Goal: Task Accomplishment & Management: Manage account settings

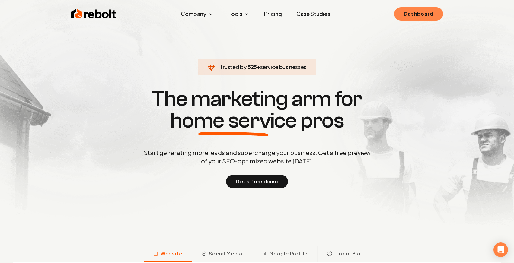
click at [419, 13] on link "Dashboard" at bounding box center [418, 13] width 49 height 13
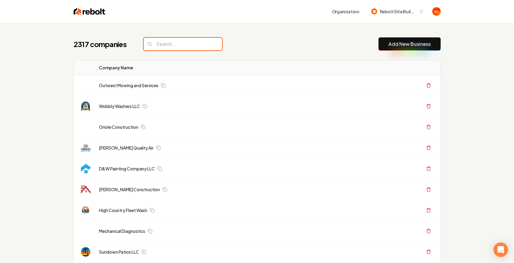
click at [178, 42] on input "search" at bounding box center [183, 44] width 78 height 13
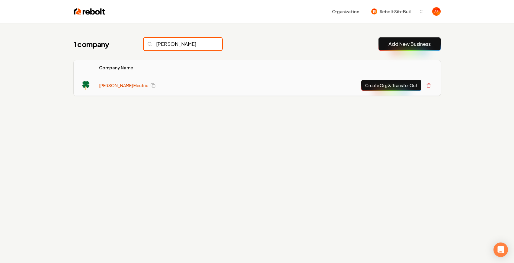
type input "[PERSON_NAME]"
click at [112, 85] on link "[PERSON_NAME] Electric" at bounding box center [123, 85] width 49 height 6
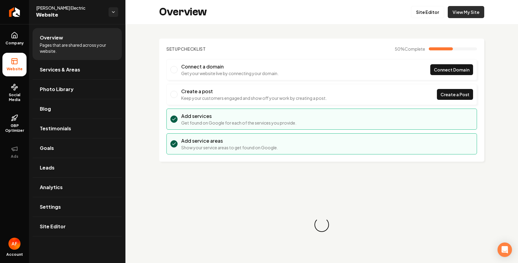
click at [466, 14] on link "View My Site" at bounding box center [466, 12] width 37 height 12
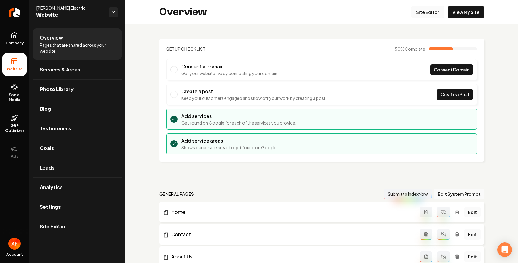
click at [418, 12] on link "Site Editor" at bounding box center [427, 12] width 33 height 12
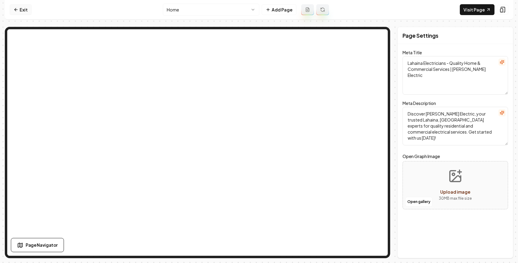
click at [19, 15] on nav "Exit Home Add Page Visit Page" at bounding box center [259, 10] width 509 height 20
click at [18, 12] on icon at bounding box center [16, 9] width 5 height 5
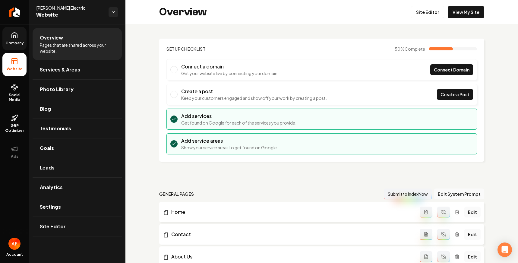
click at [15, 35] on icon at bounding box center [14, 35] width 7 height 7
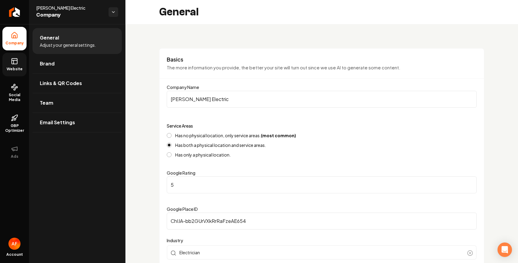
drag, startPoint x: 7, startPoint y: 66, endPoint x: 24, endPoint y: 62, distance: 16.8
click at [8, 66] on link "Website" at bounding box center [14, 65] width 24 height 24
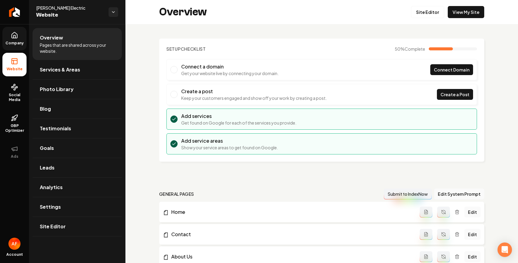
click at [358, 26] on div "Setup Checklist 50 % Complete Connect a domain Get your website live by connect…" at bounding box center [322, 253] width 393 height 459
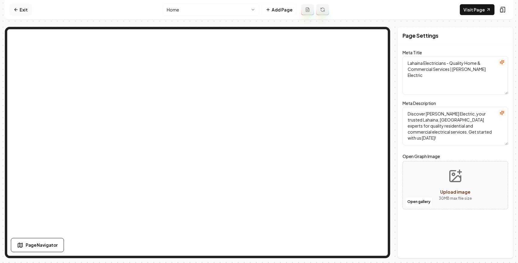
click at [22, 14] on link "Exit" at bounding box center [21, 9] width 22 height 11
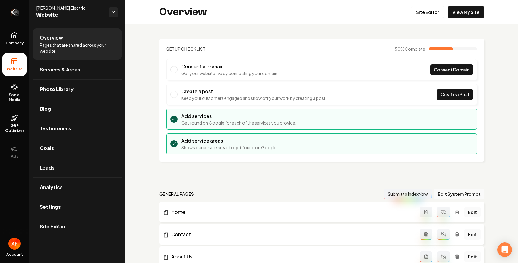
click at [13, 11] on icon "Return to dashboard" at bounding box center [15, 12] width 10 height 10
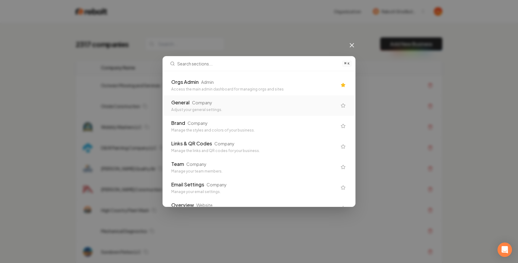
click at [280, 97] on div "General Company Adjust your general settings." at bounding box center [259, 105] width 190 height 21
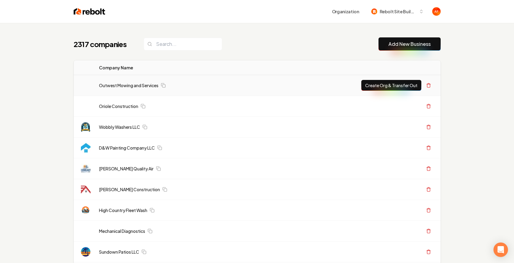
click at [282, 88] on div "Outwest Mowing and Services" at bounding box center [221, 85] width 245 height 6
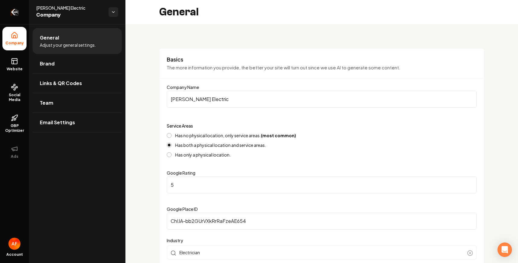
click at [8, 9] on link "Return to dashboard" at bounding box center [14, 12] width 29 height 24
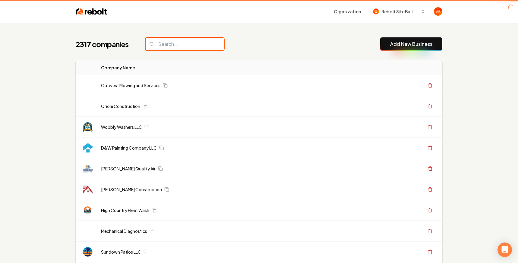
click at [197, 44] on input "search" at bounding box center [185, 44] width 78 height 13
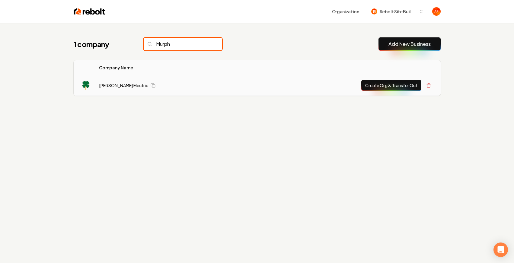
type input "Murph"
click at [402, 89] on button "Create Org & Transfer Out" at bounding box center [391, 85] width 60 height 11
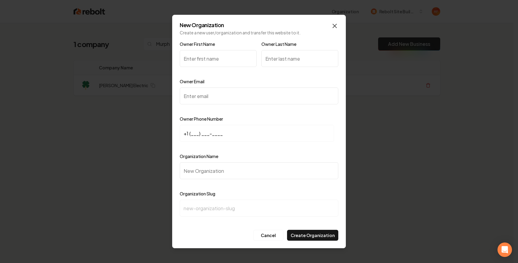
click at [335, 26] on icon "button" at bounding box center [334, 25] width 7 height 7
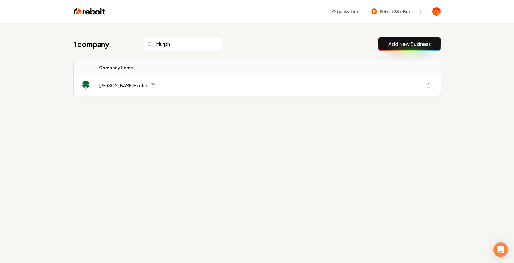
drag, startPoint x: 124, startPoint y: 56, endPoint x: 100, endPoint y: 6, distance: 55.5
click at [124, 56] on div "1 company Murph Add New Business Logo Company Name Actions [PERSON_NAME] Electr…" at bounding box center [257, 78] width 386 height 111
click at [77, 11] on img at bounding box center [90, 11] width 32 height 8
